Goal: Check status: Check status

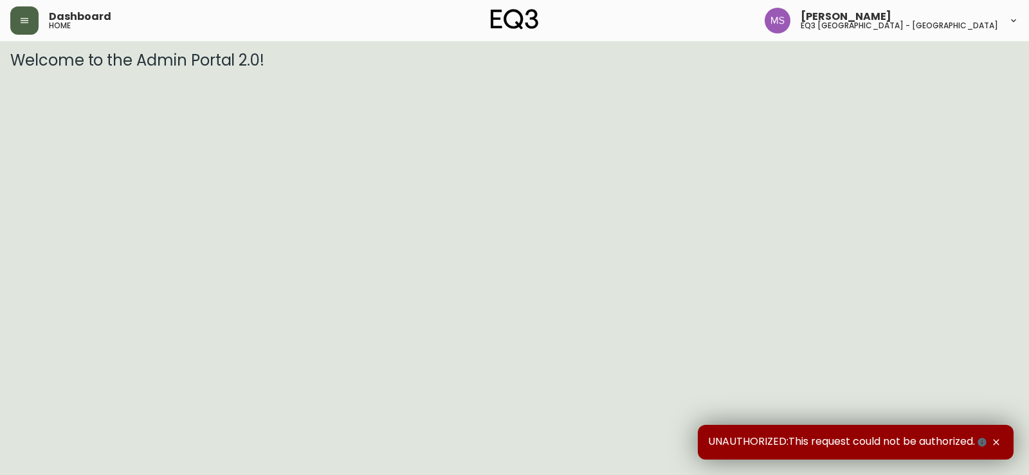
click at [19, 17] on button "button" at bounding box center [24, 20] width 28 height 28
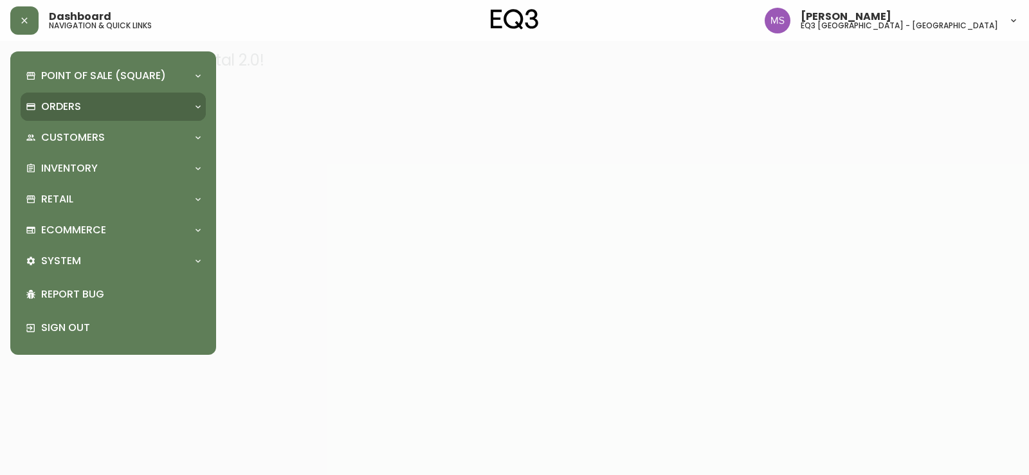
click at [84, 104] on div "Orders" at bounding box center [107, 107] width 162 height 14
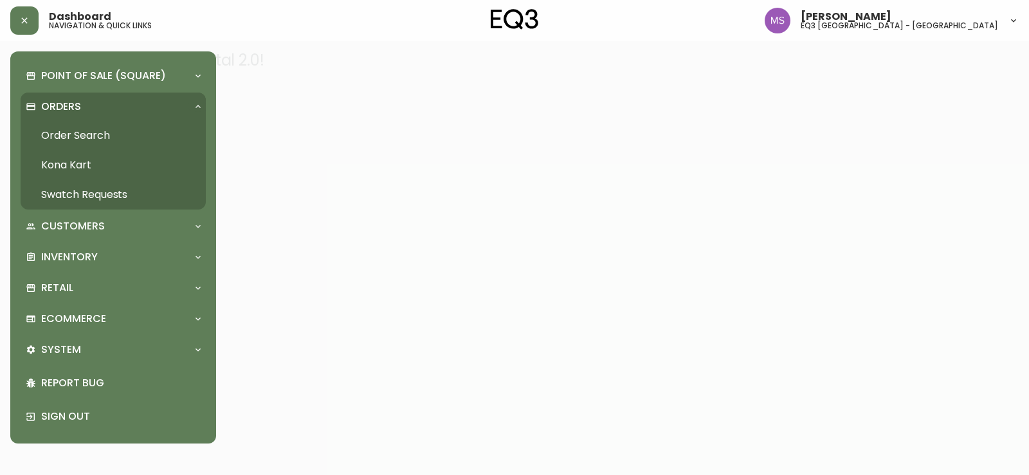
click at [78, 130] on link "Order Search" at bounding box center [113, 136] width 185 height 30
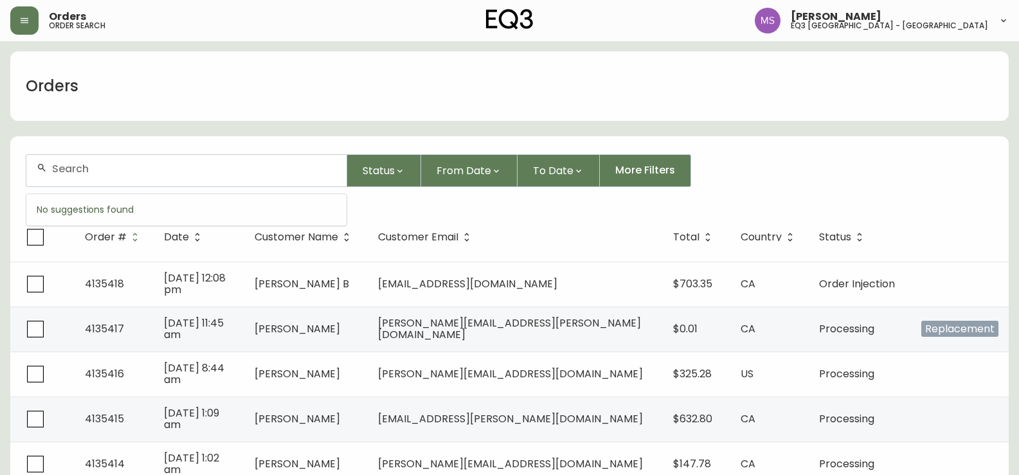
click at [81, 171] on input "text" at bounding box center [194, 169] width 284 height 12
paste input "4135224"
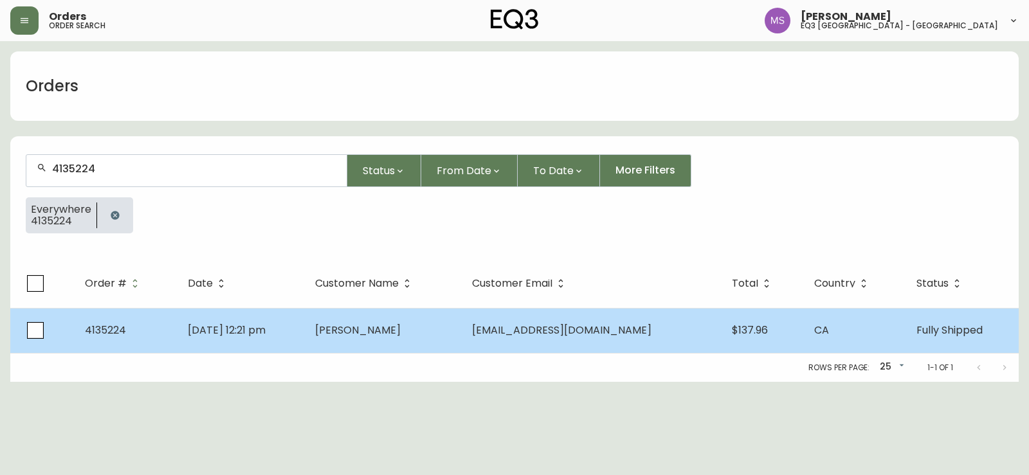
type input "4135224"
click at [112, 327] on span "4135224" at bounding box center [105, 330] width 41 height 15
click at [112, 327] on html "Orders order search Marlond Samedy eq3 montréal - st laurent Orders 4135224 Sta…" at bounding box center [514, 191] width 1029 height 382
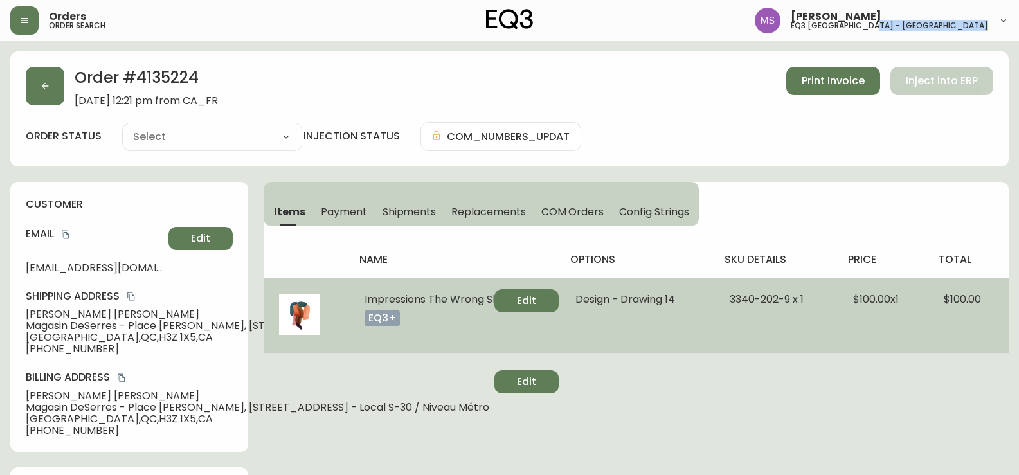
type input "Fully Shipped"
select select "FULLY_SHIPPED"
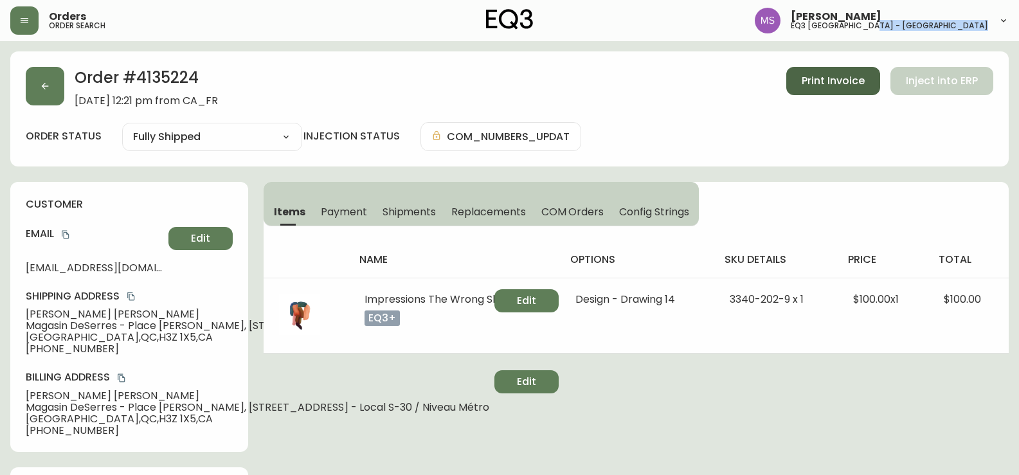
click at [828, 82] on span "Print Invoice" at bounding box center [833, 81] width 63 height 14
